Goal: Task Accomplishment & Management: Use online tool/utility

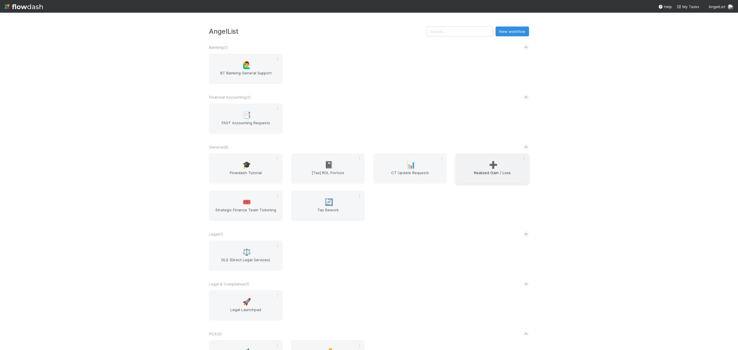
click at [470, 160] on div "➕ Realized Gain / Loss" at bounding box center [493, 168] width 74 height 30
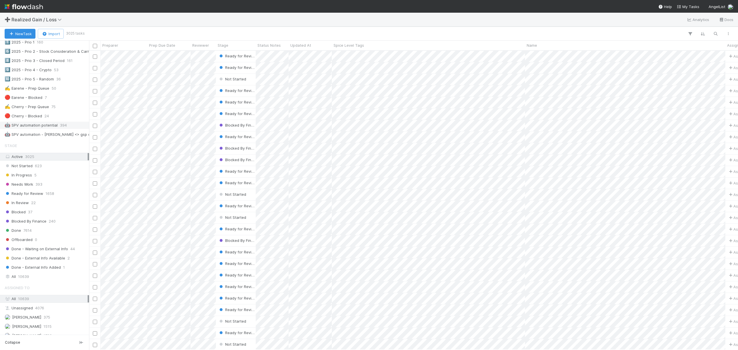
scroll to position [269, 0]
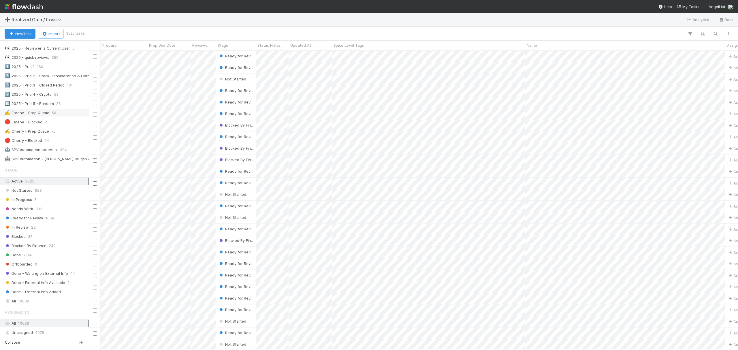
click at [50, 116] on div "✍️ Earene - Prep Queue 50" at bounding box center [46, 112] width 83 height 7
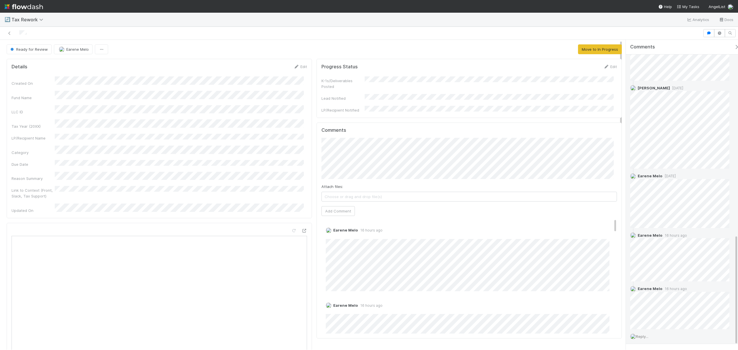
scroll to position [560, 0]
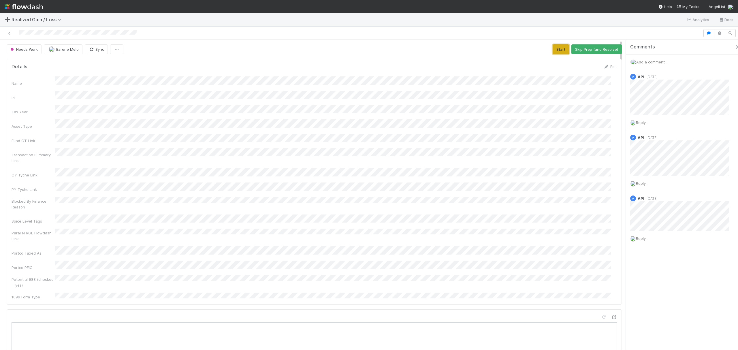
click at [558, 48] on button "Start" at bounding box center [561, 49] width 16 height 10
click at [303, 128] on div "Name Id Tax Year Asset Type Fund CT Link Transaction Summary Link CY Tyche Link…" at bounding box center [314, 187] width 605 height 223
click at [567, 44] on button "Request Review (and Resolve)" at bounding box center [591, 49] width 62 height 10
click at [553, 52] on button "Start" at bounding box center [561, 49] width 16 height 10
click at [571, 48] on button "Request Review (and Resolve)" at bounding box center [591, 49] width 62 height 10
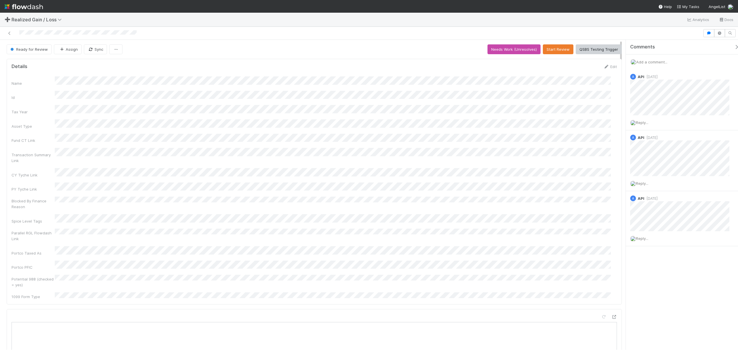
drag, startPoint x: 18, startPoint y: 33, endPoint x: 158, endPoint y: 33, distance: 140.1
click at [158, 33] on div at bounding box center [351, 33] width 698 height 8
click at [11, 32] on icon at bounding box center [10, 33] width 6 height 4
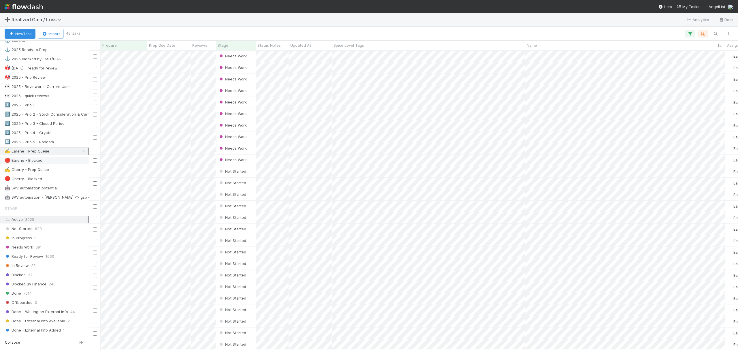
scroll to position [307, 0]
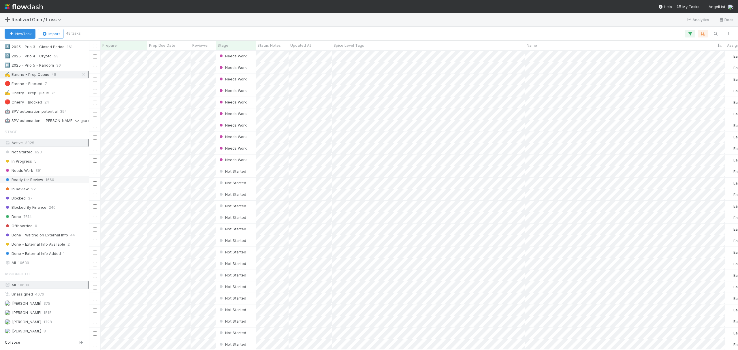
click at [32, 183] on span "Ready for Review" at bounding box center [24, 179] width 39 height 7
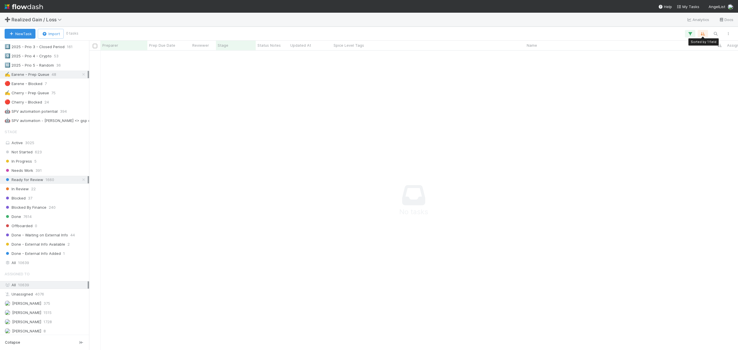
scroll to position [287, 638]
click at [695, 32] on button "button" at bounding box center [690, 33] width 10 height 7
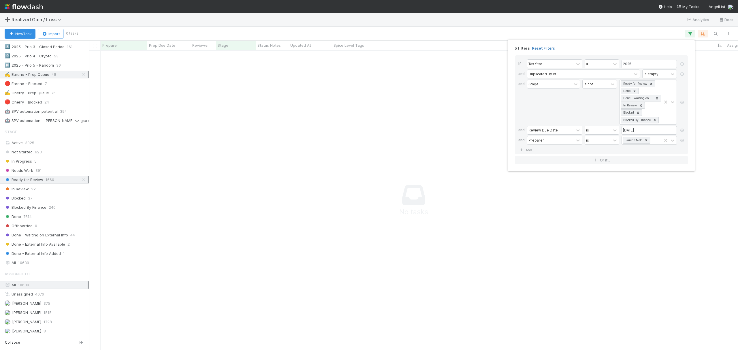
click at [544, 48] on link "Reset Filters" at bounding box center [543, 48] width 23 height 5
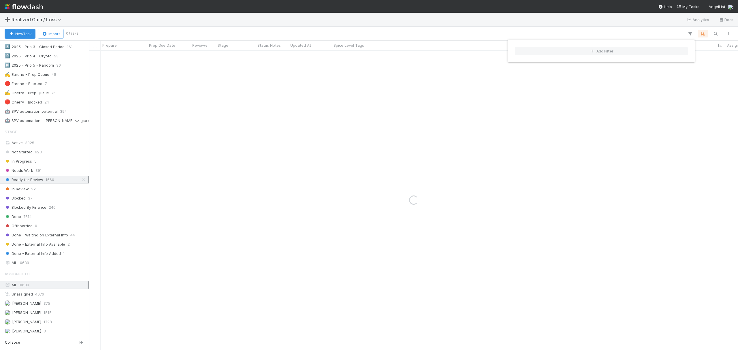
click at [707, 35] on div "Add Filter" at bounding box center [369, 175] width 738 height 350
click at [699, 36] on div "Add Filter" at bounding box center [369, 175] width 738 height 350
click at [708, 31] on div "Sorted by 1 field Sorted by 1 field Sorted by 1 field" at bounding box center [405, 33] width 657 height 7
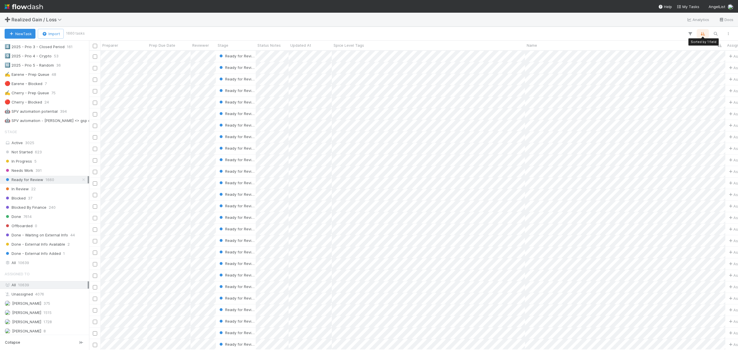
click at [702, 33] on icon "button" at bounding box center [703, 33] width 6 height 5
click at [714, 34] on div "Sort by Name from A → Z Then by" at bounding box center [369, 175] width 738 height 350
click at [715, 32] on icon "button" at bounding box center [716, 33] width 6 height 5
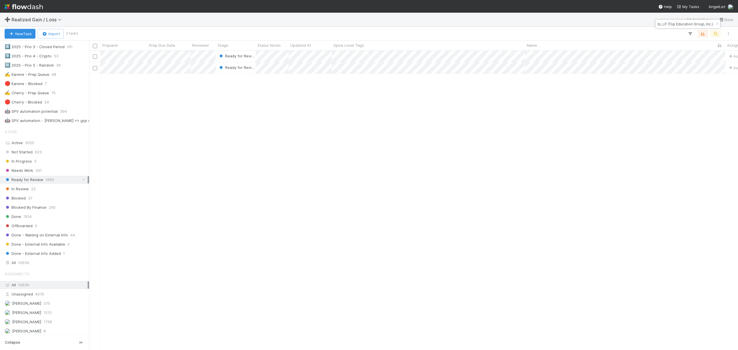
type input "K50 Fund III, a series of K50 Funds, LP (Top Education Group, Inc.)"
click at [600, 202] on div "Ready for Review Assign 0 0 0 0 0 0 Ready for Review Assign 0 0 0 0 0 0" at bounding box center [413, 200] width 649 height 299
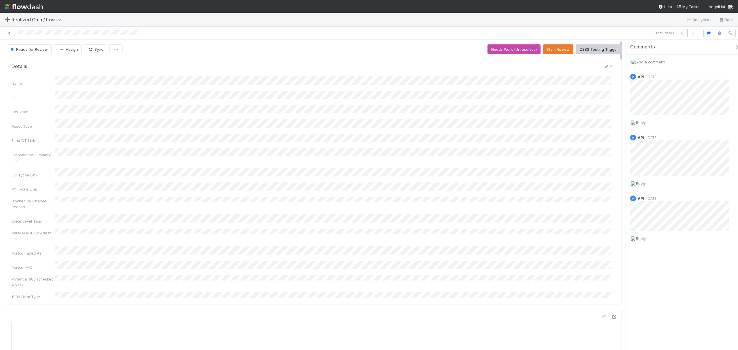
click at [10, 32] on icon at bounding box center [10, 33] width 6 height 4
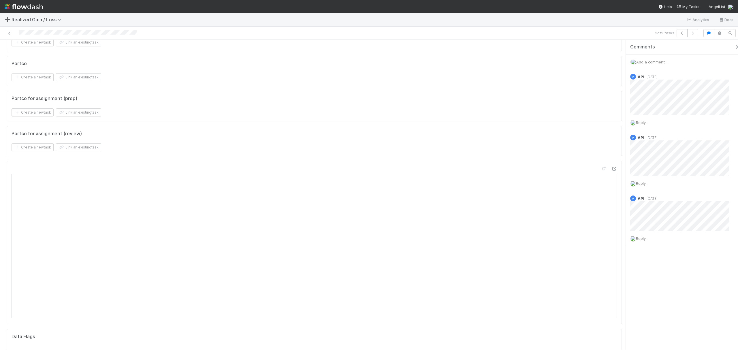
scroll to position [961, 0]
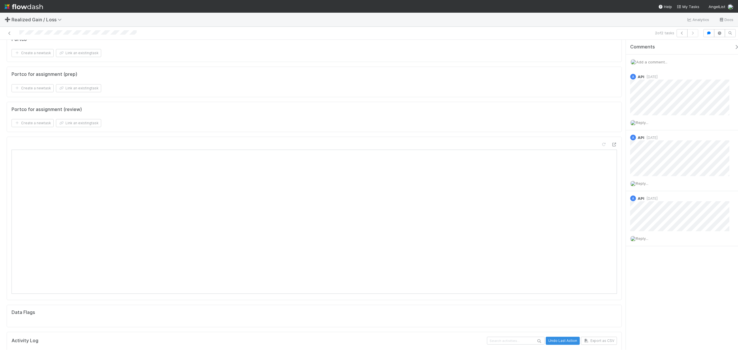
click at [653, 62] on span "Add a comment..." at bounding box center [651, 62] width 31 height 5
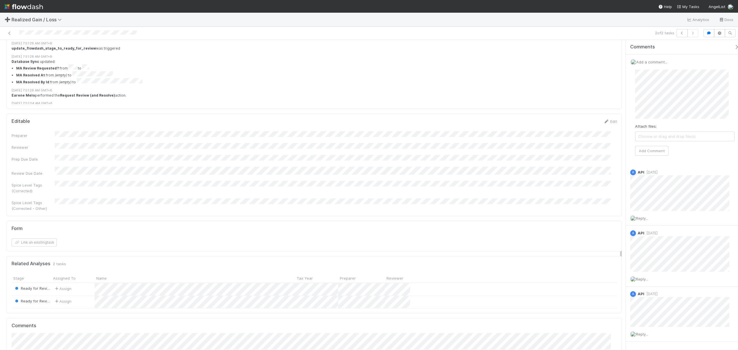
scroll to position [1345, 0]
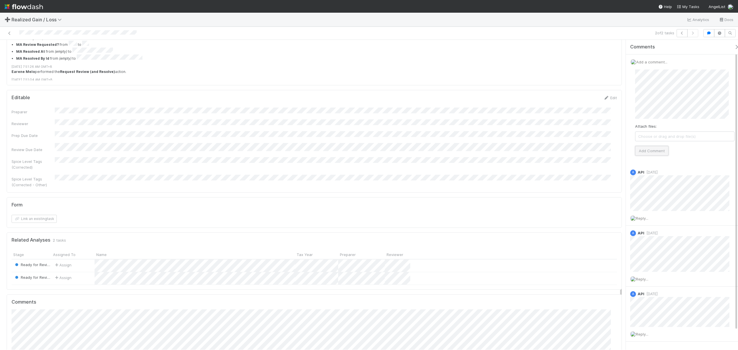
click at [656, 150] on button "Add Comment" at bounding box center [651, 151] width 33 height 10
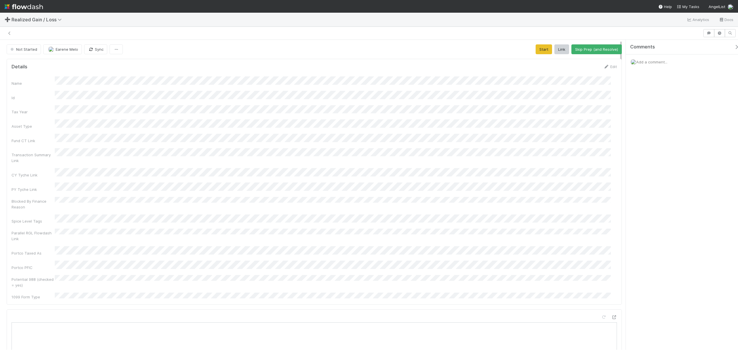
scroll to position [6, 6]
click at [488, 153] on div "Transaction Summary Link" at bounding box center [314, 156] width 605 height 16
click at [536, 51] on button "Start" at bounding box center [544, 49] width 16 height 10
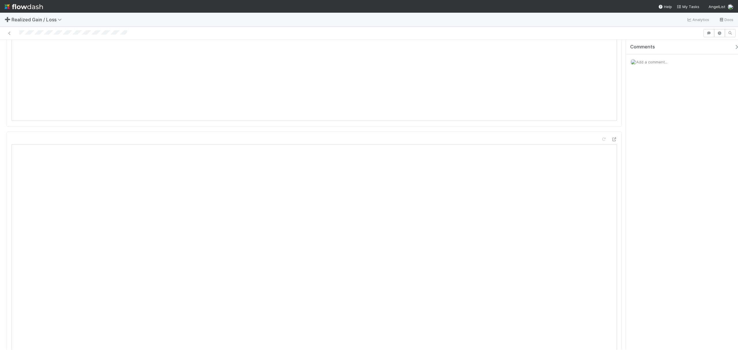
scroll to position [192, 0]
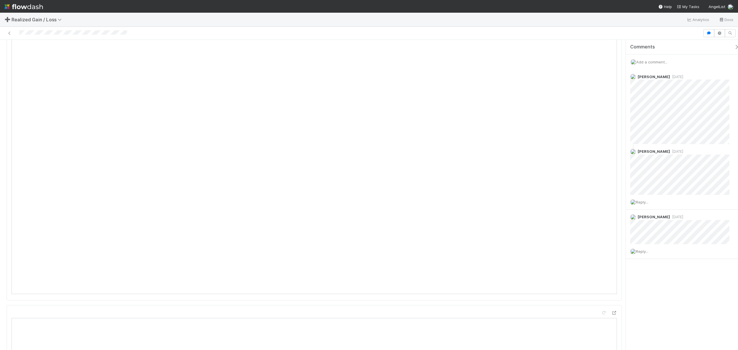
scroll to position [666, 0]
